Goal: Download file/media

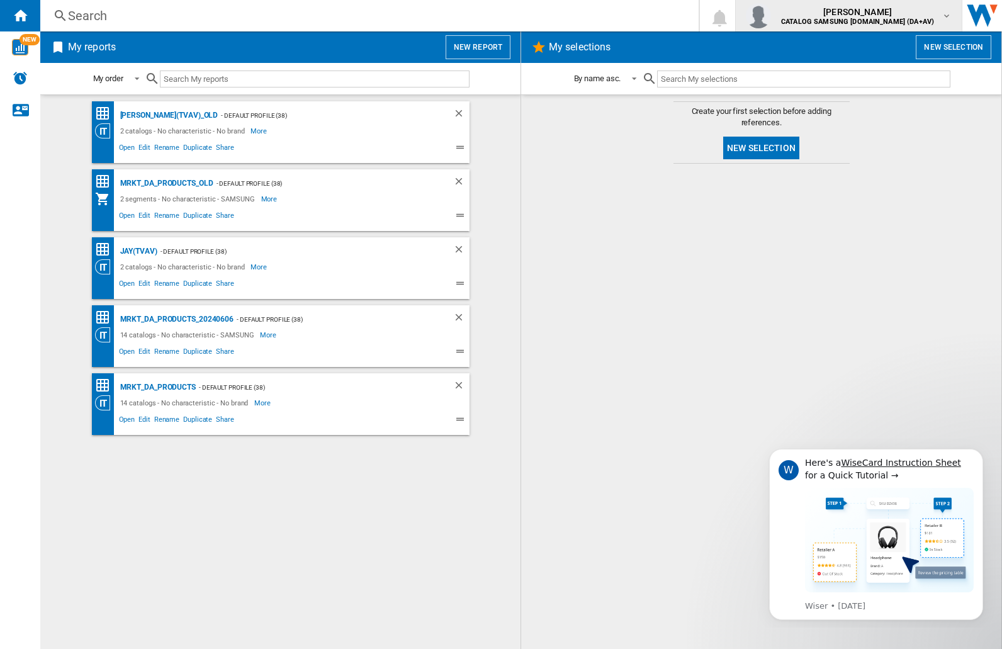
click at [771, 16] on img "button" at bounding box center [758, 15] width 25 height 25
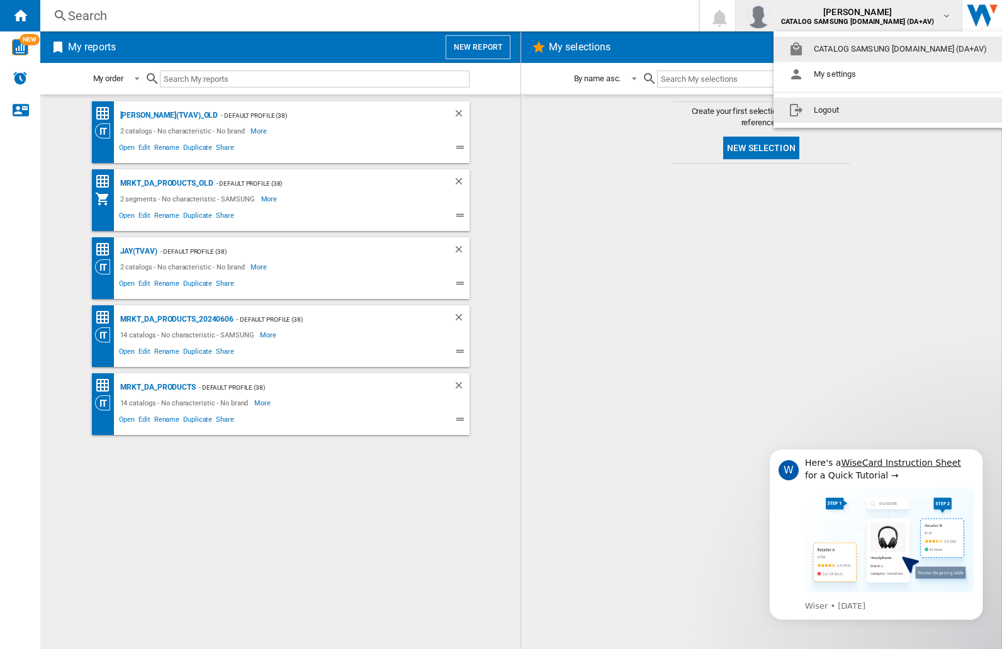
click at [870, 110] on button "Logout" at bounding box center [889, 110] width 233 height 25
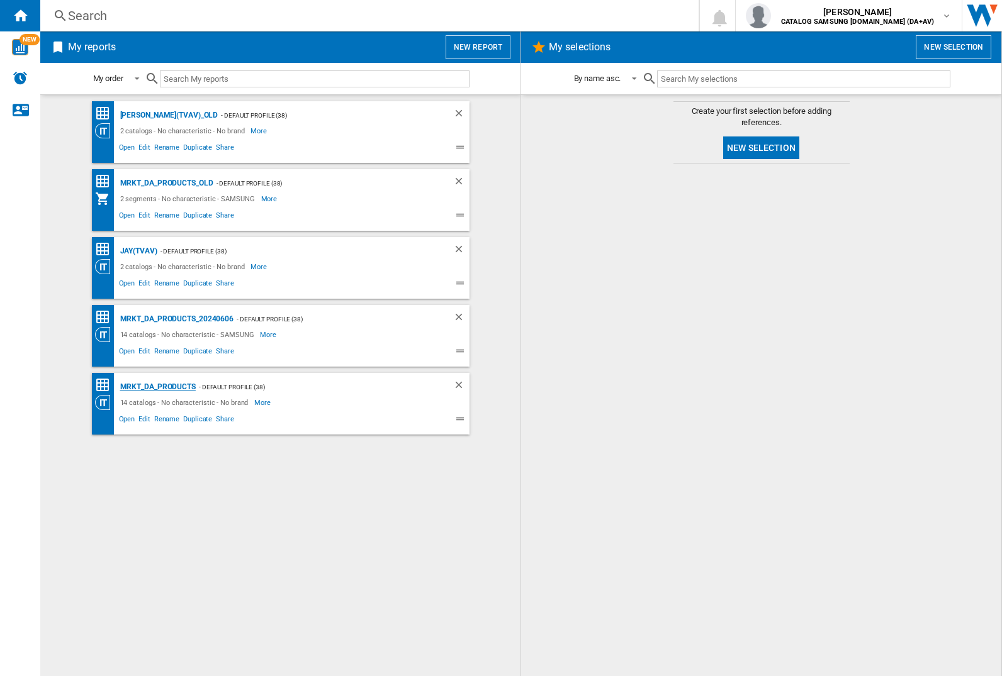
click at [157, 387] on div "MRKT_DA_PRODUCTS" at bounding box center [156, 387] width 79 height 16
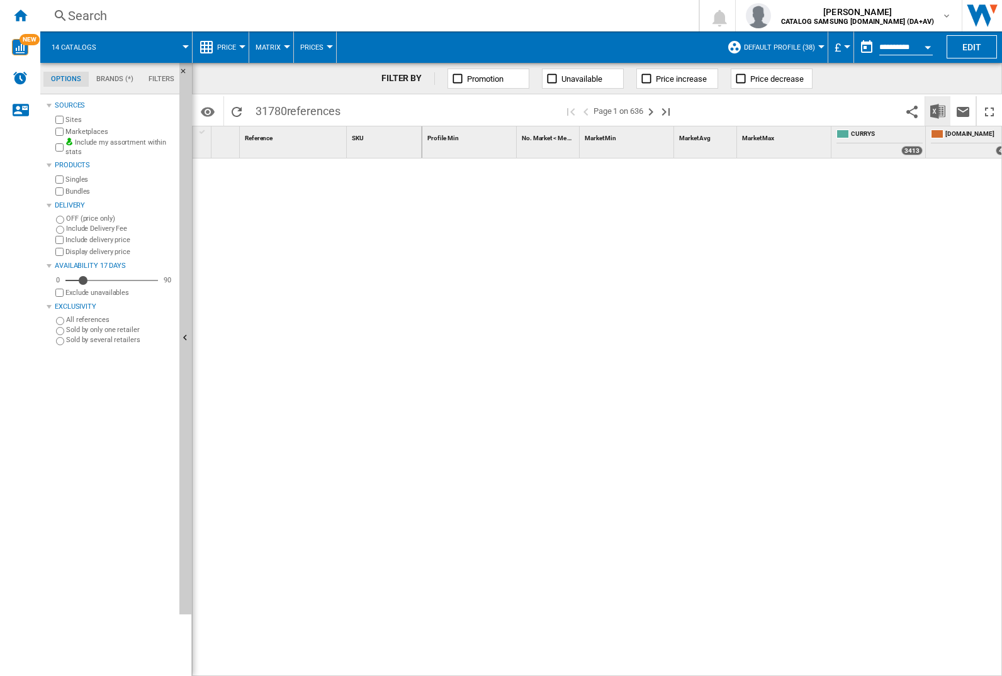
click at [937, 110] on img "Download in Excel" at bounding box center [937, 111] width 15 height 15
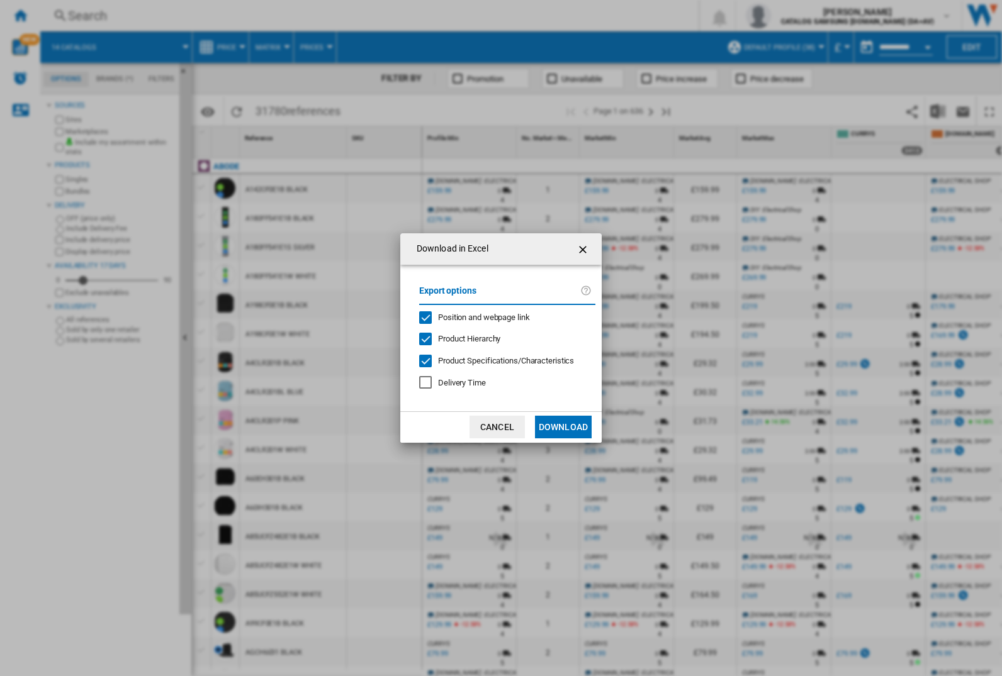
click at [476, 317] on span "Position and webpage link" at bounding box center [484, 317] width 92 height 9
click at [563, 427] on button "Download" at bounding box center [563, 427] width 57 height 23
